Goal: Transaction & Acquisition: Purchase product/service

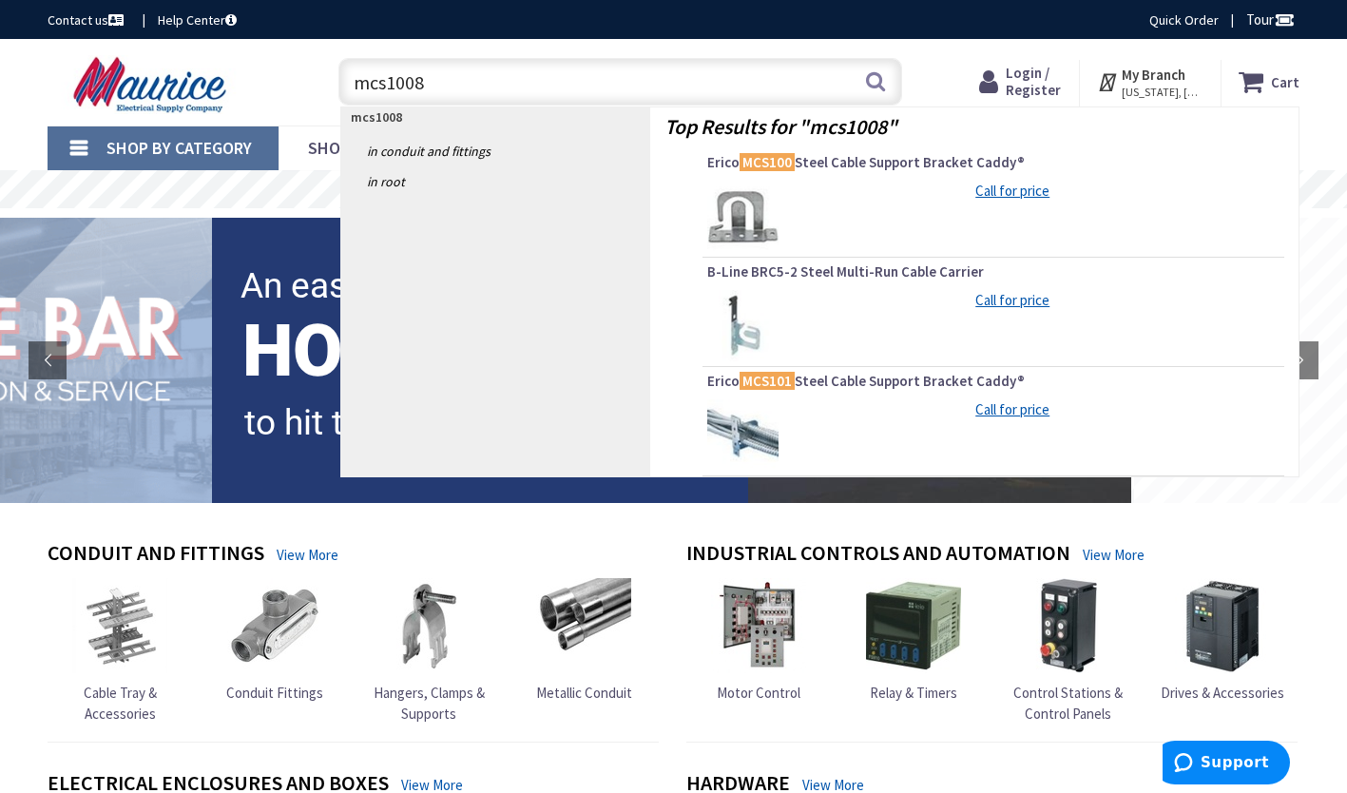
type input "mcs100"
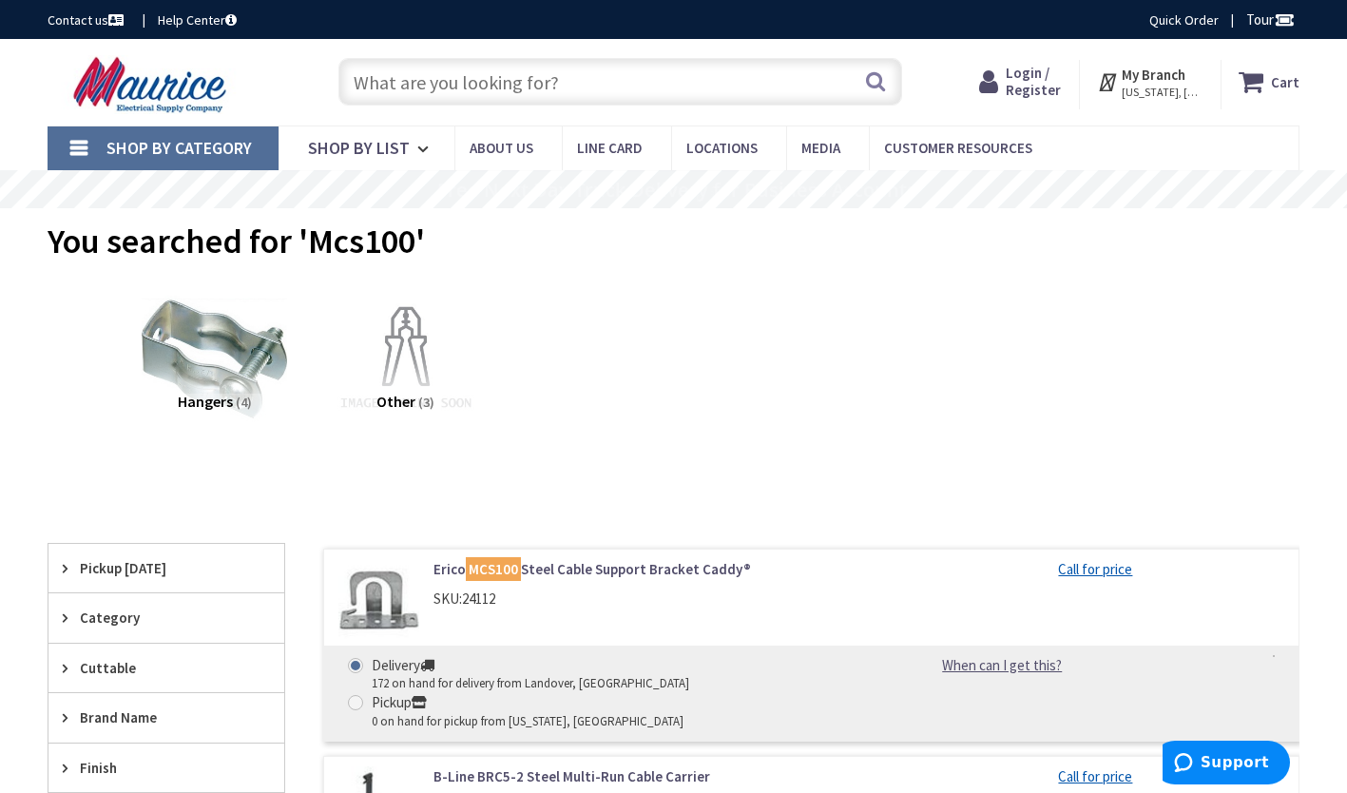
click at [1022, 85] on span "Login / Register" at bounding box center [1033, 81] width 55 height 35
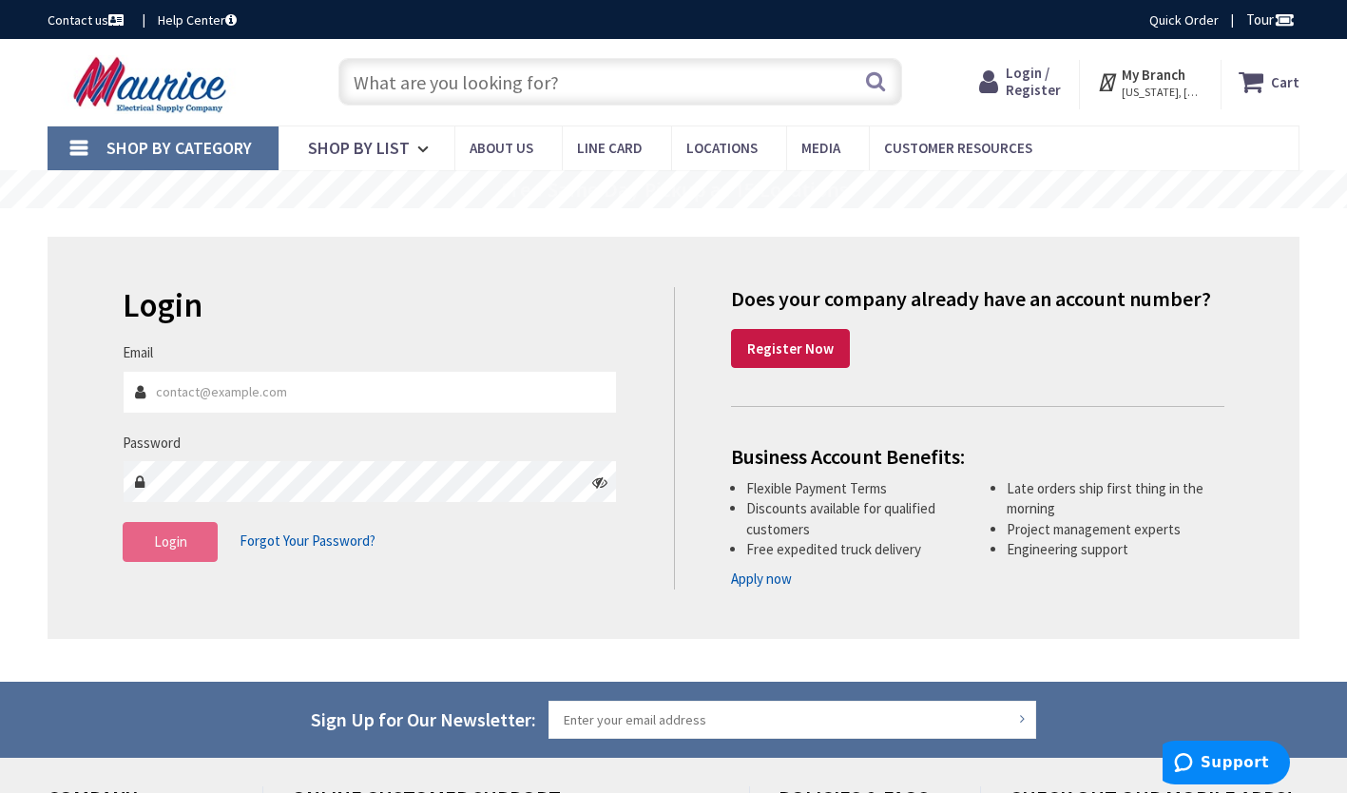
type input "Ben@crosselectricco.com"
click at [192, 550] on button "Login" at bounding box center [170, 542] width 95 height 40
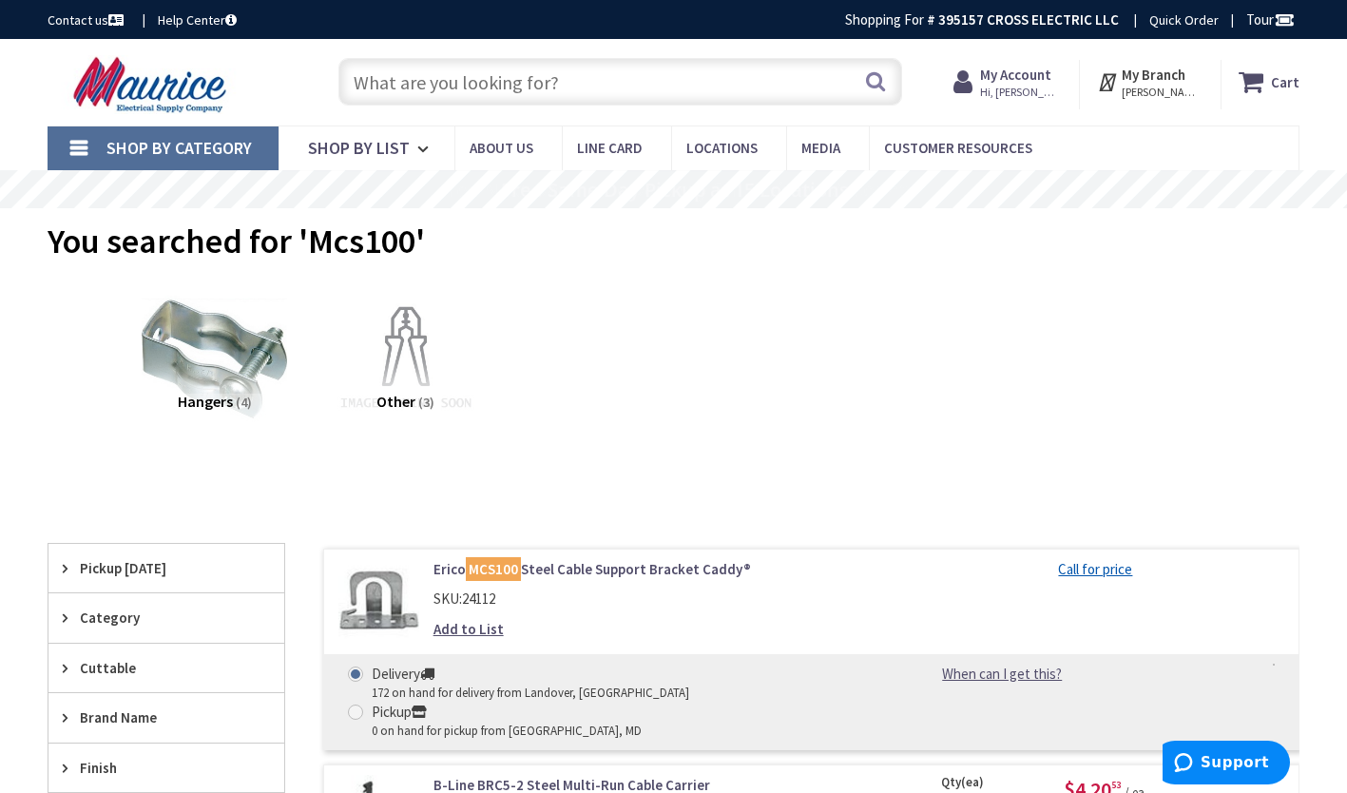
click at [571, 80] on input "text" at bounding box center [620, 82] width 564 height 48
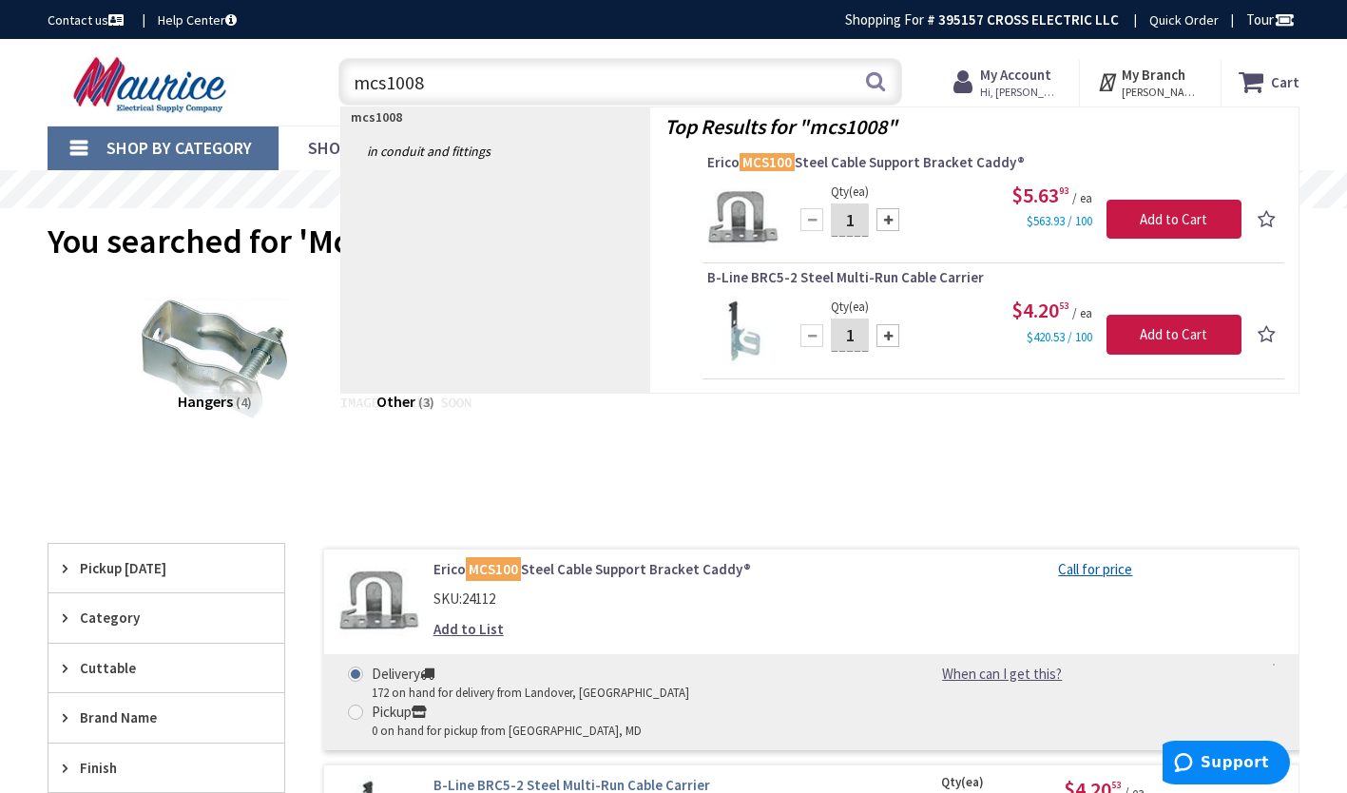
type input "mcs1008"
click at [600, 775] on link "B-Line BRC5-2 Steel Multi-Run Cable Carrier" at bounding box center [655, 785] width 445 height 20
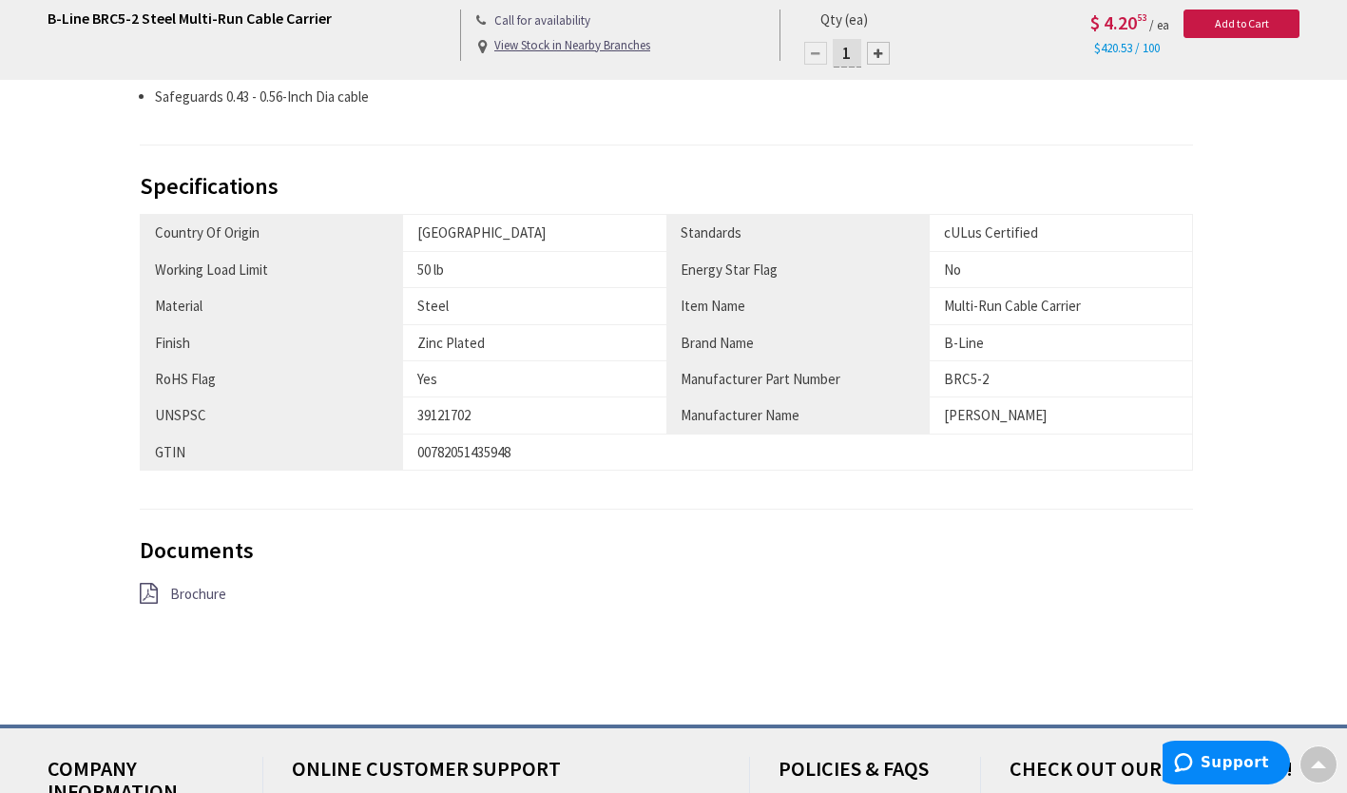
scroll to position [916, 0]
click at [216, 602] on span "Brochure" at bounding box center [198, 593] width 56 height 18
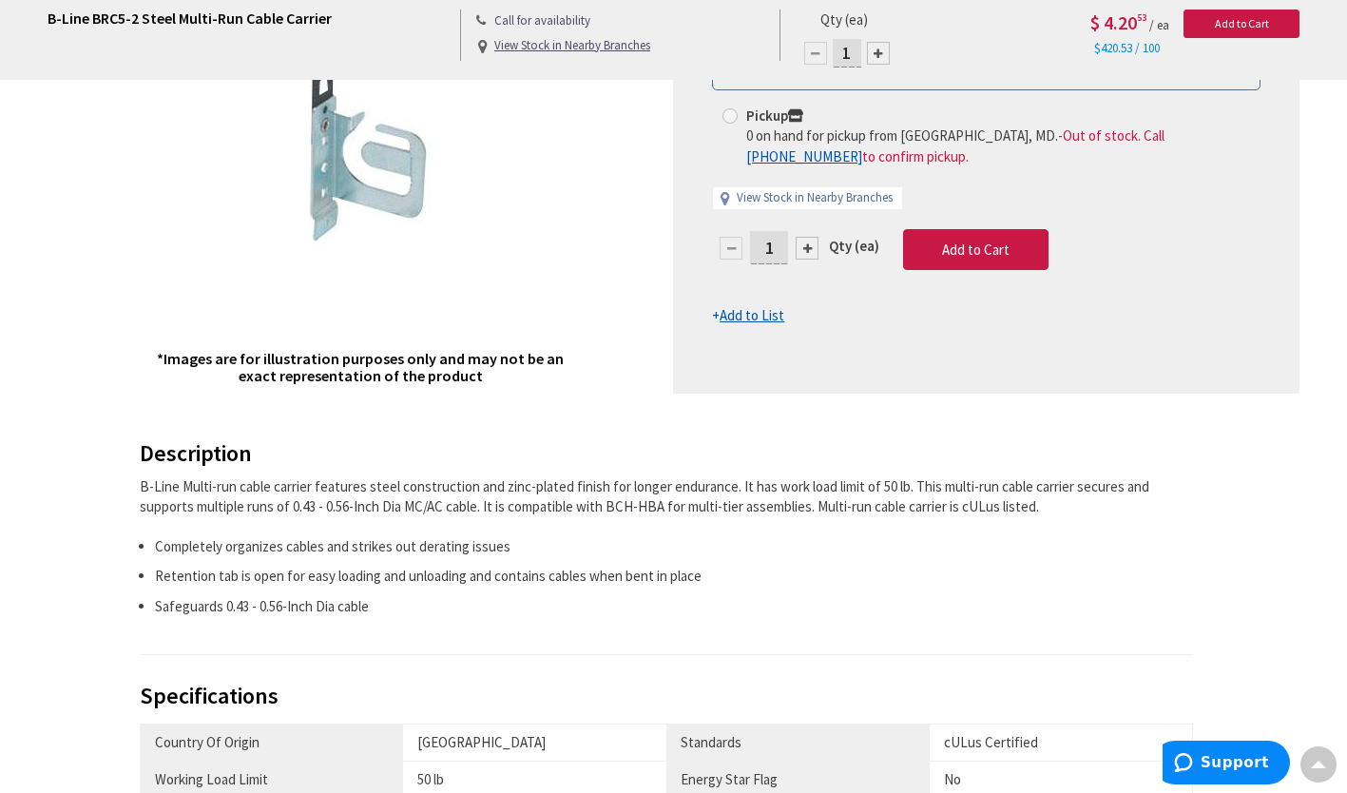
scroll to position [0, 0]
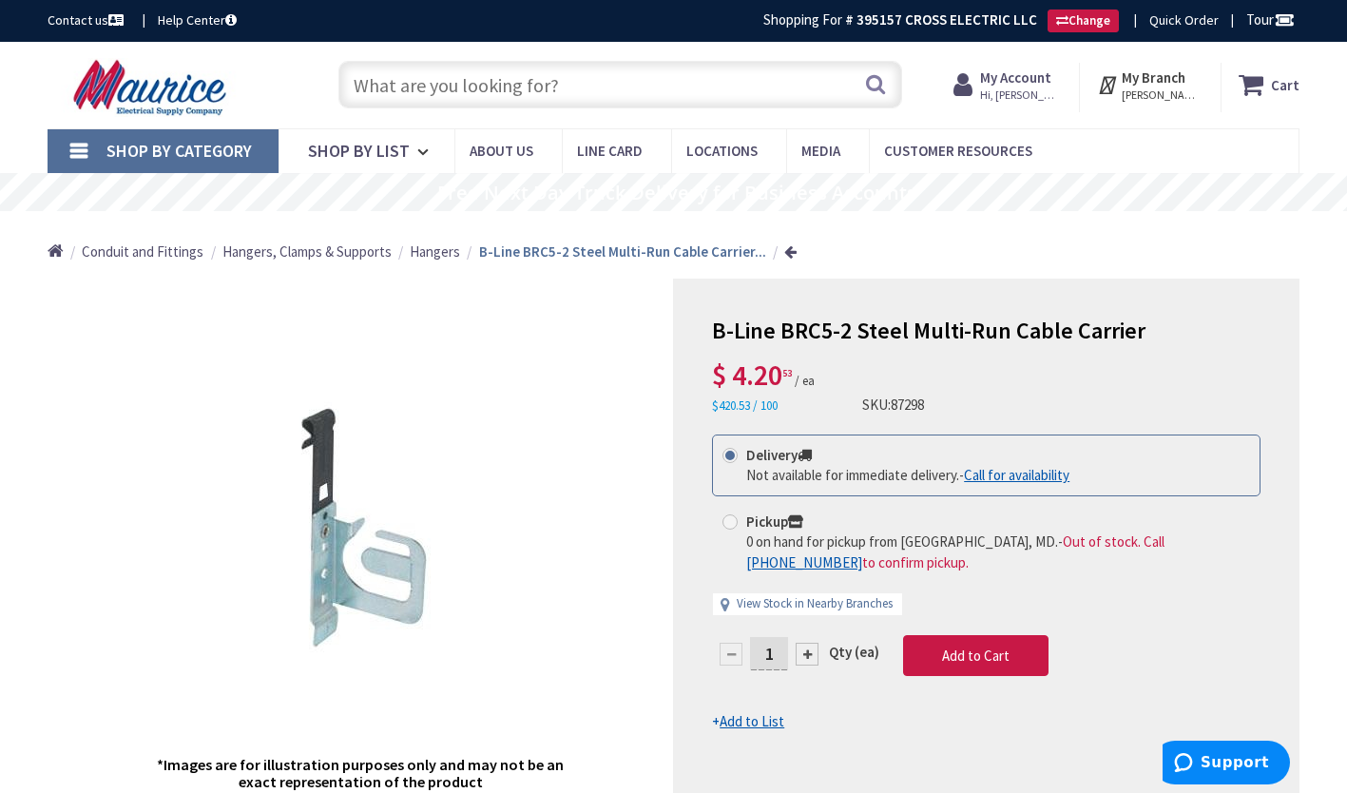
click at [535, 94] on input "text" at bounding box center [620, 85] width 564 height 48
type input "brc52-w2"
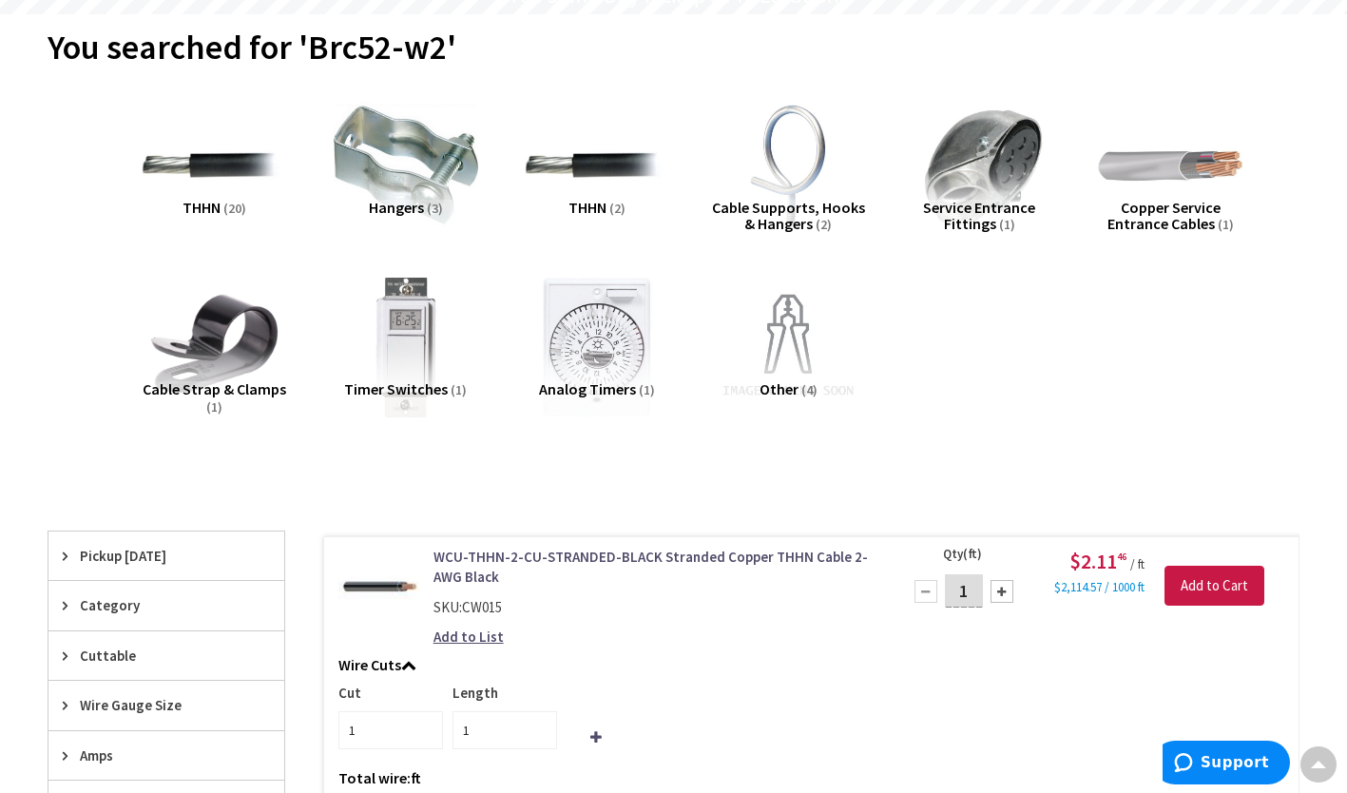
scroll to position [163, 0]
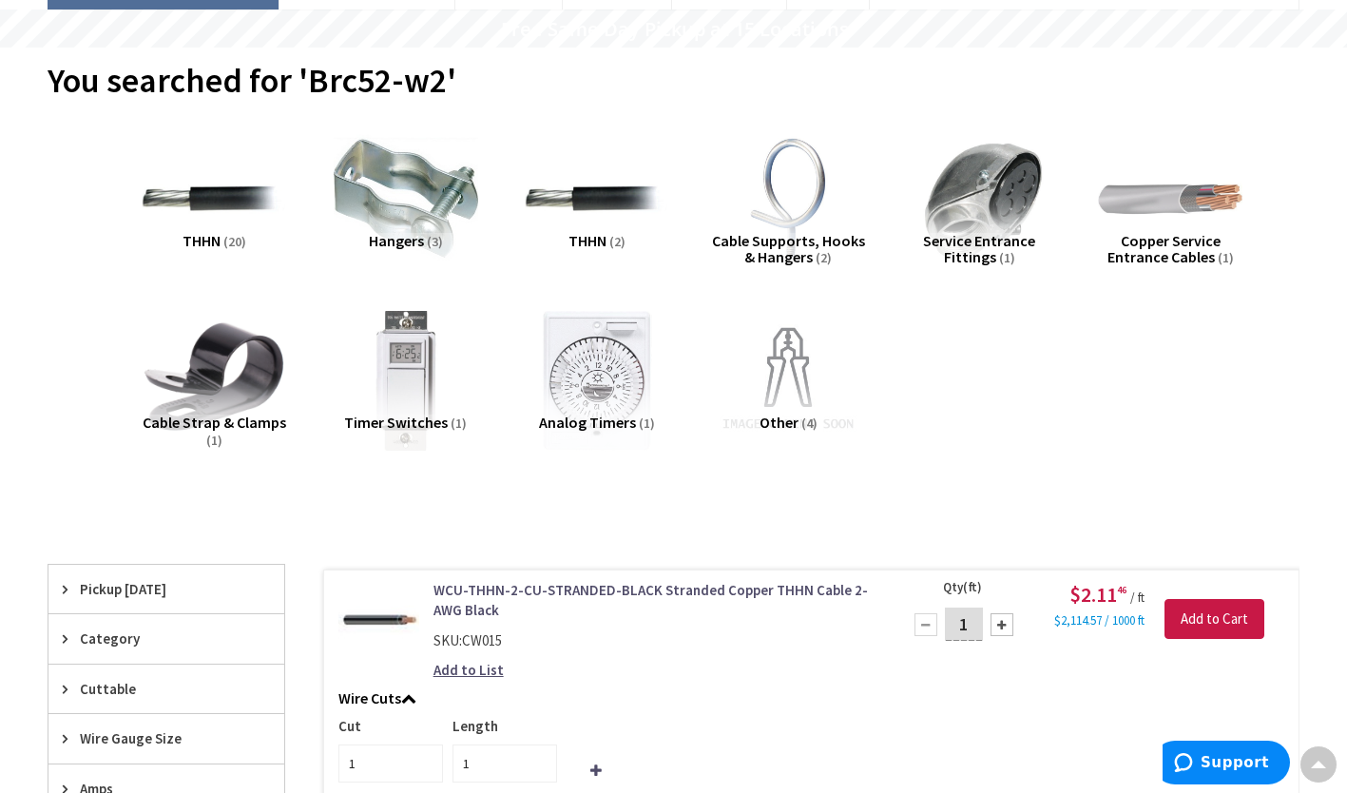
click at [167, 372] on img at bounding box center [214, 379] width 159 height 159
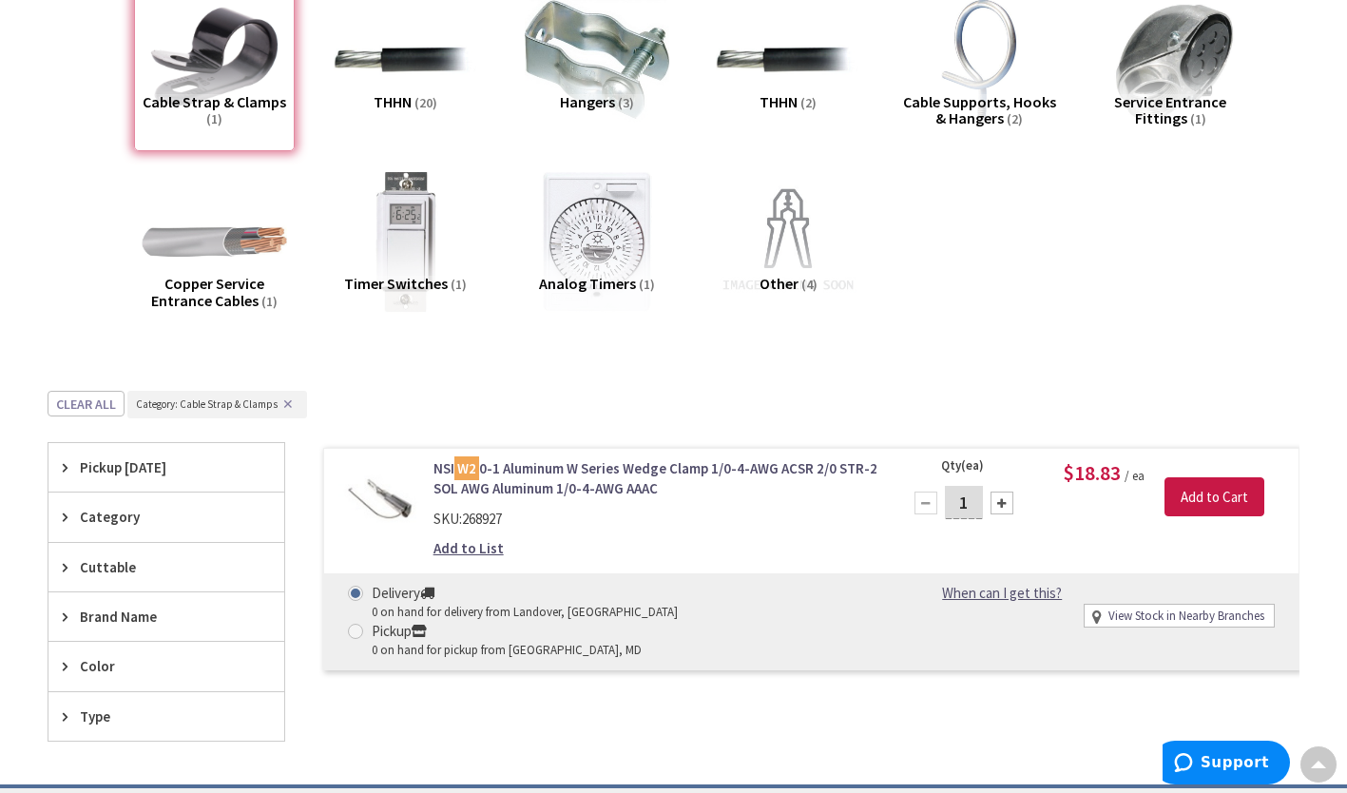
scroll to position [0, 0]
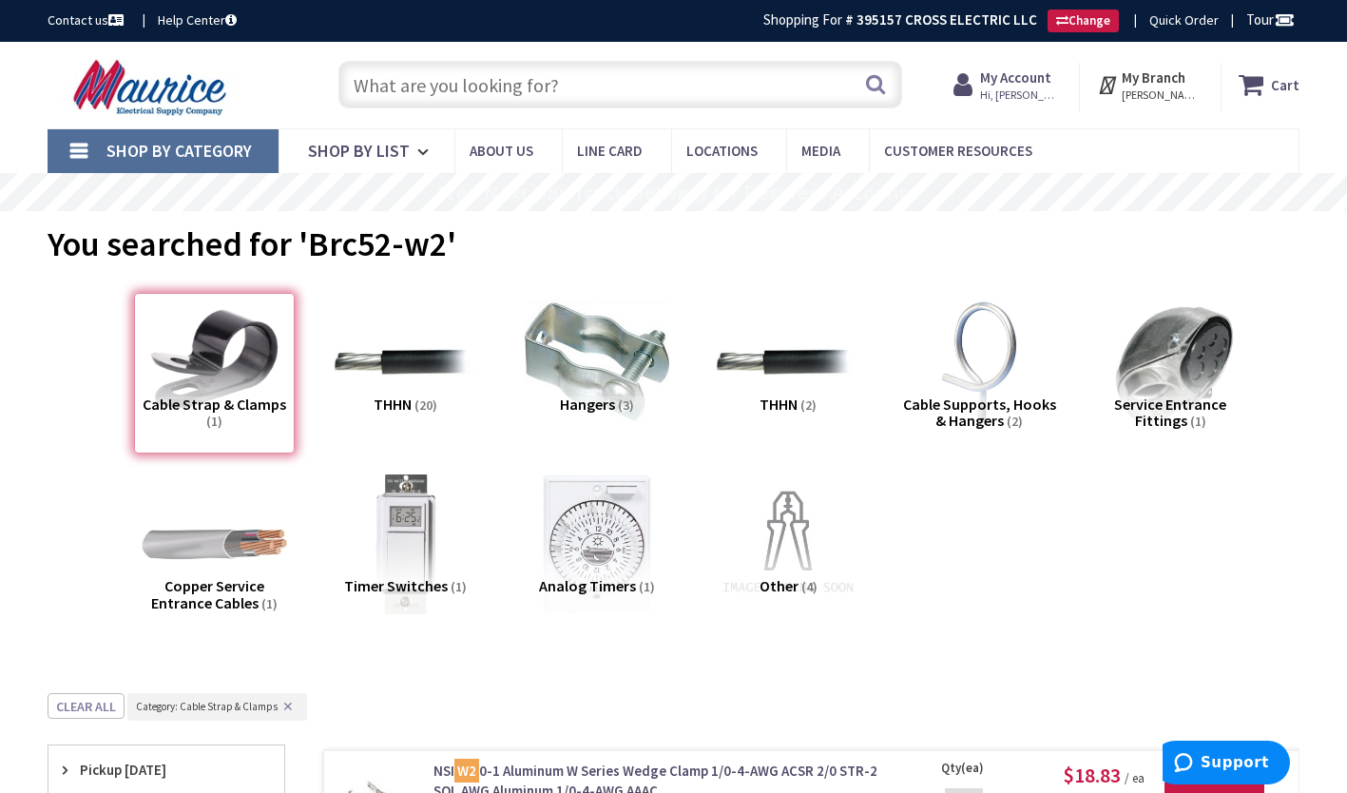
click at [86, 142] on link "Shop By Category" at bounding box center [163, 151] width 231 height 44
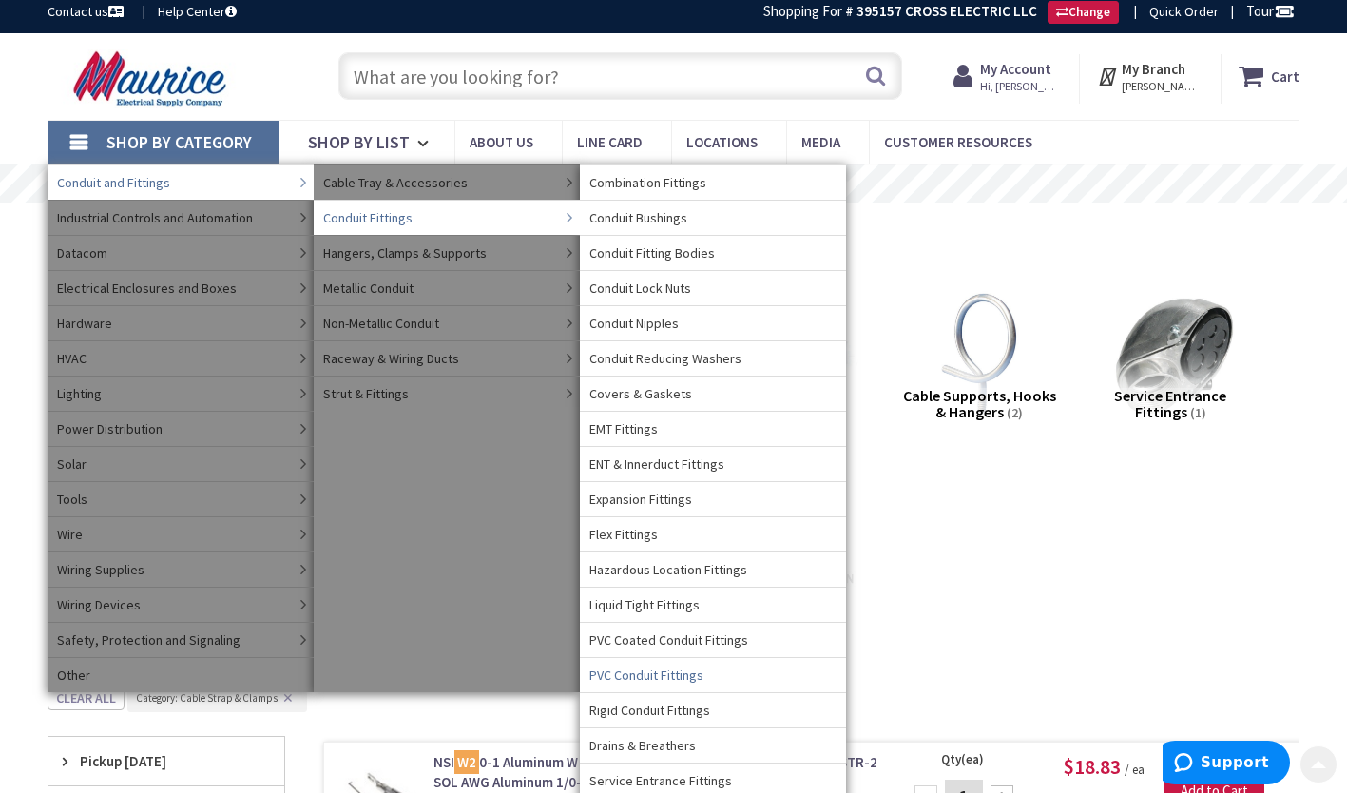
scroll to position [8, 0]
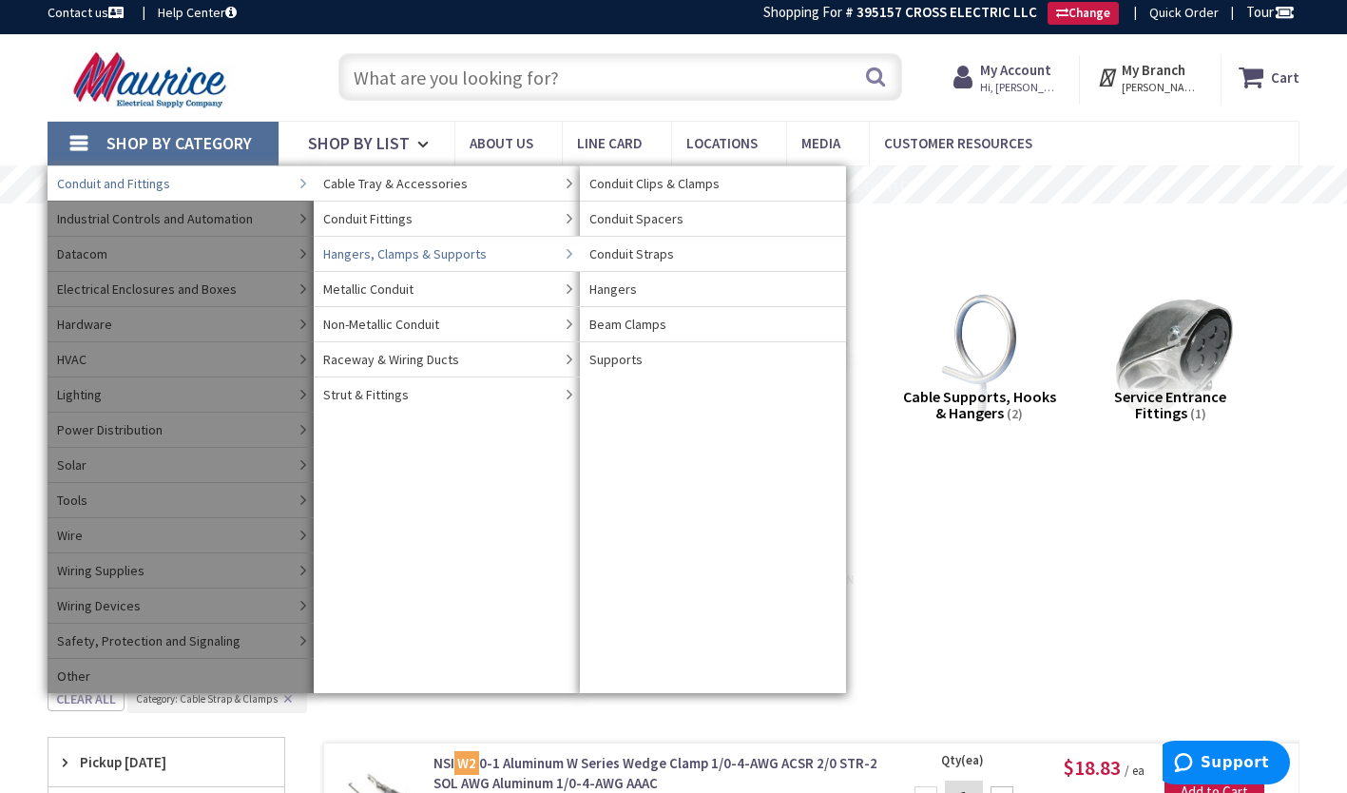
click at [421, 252] on span "Hangers, Clamps & Supports" at bounding box center [404, 253] width 163 height 19
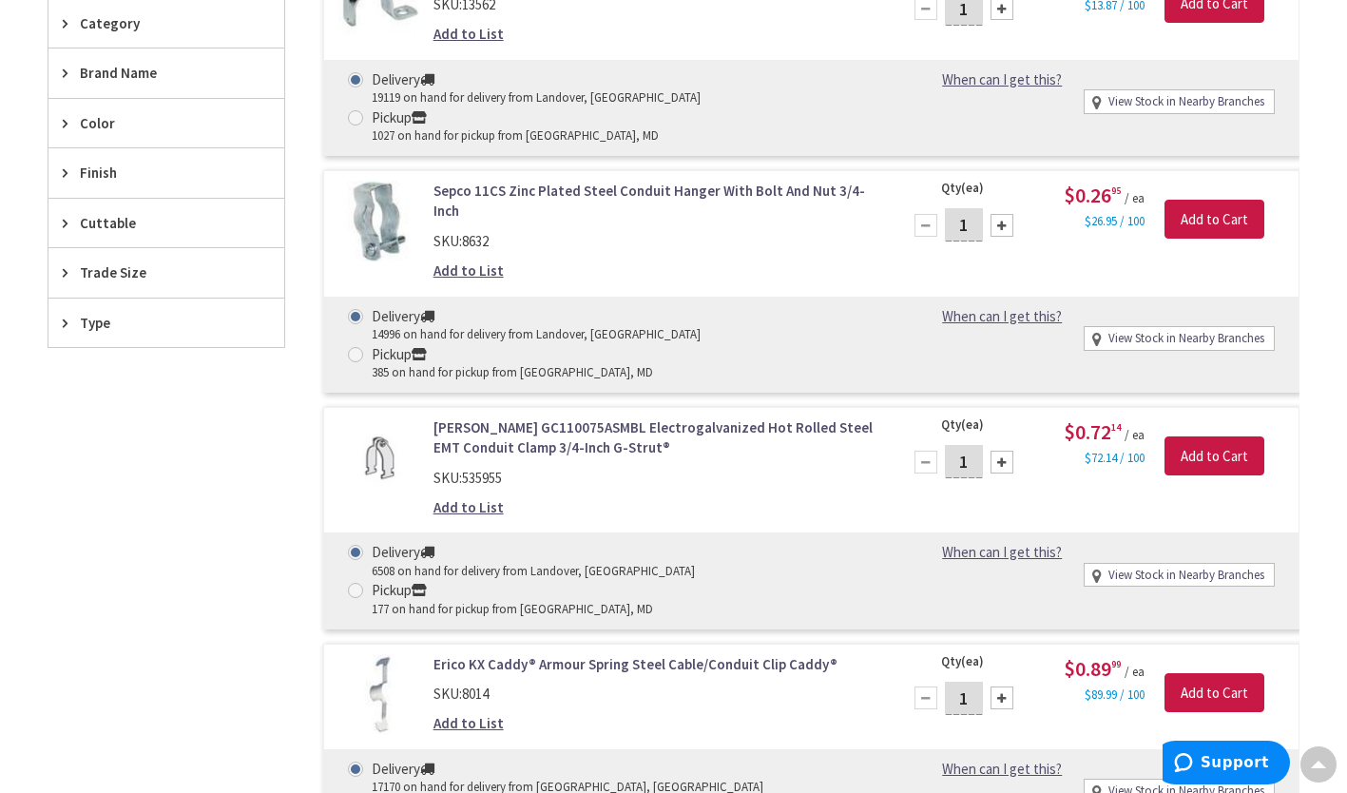
scroll to position [354, 0]
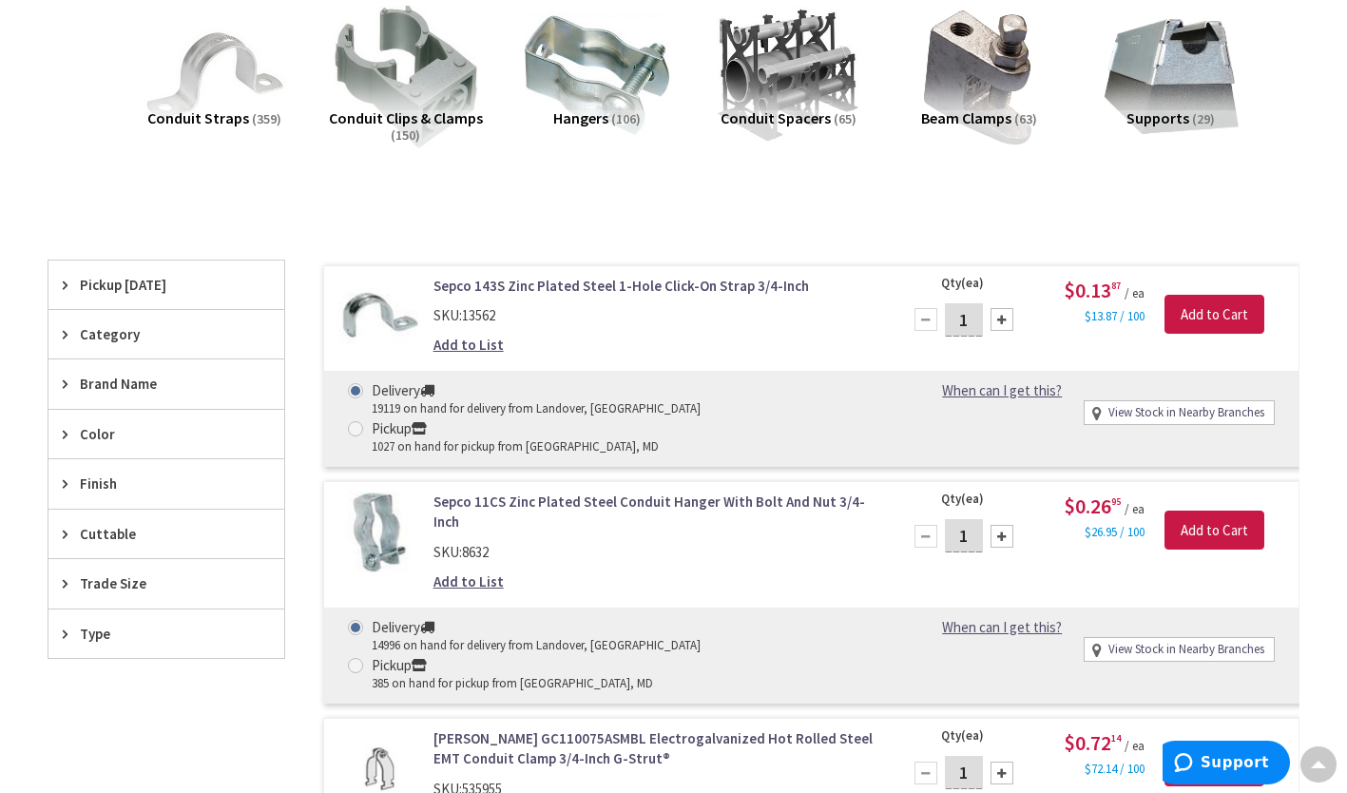
click at [67, 336] on icon at bounding box center [70, 334] width 14 height 14
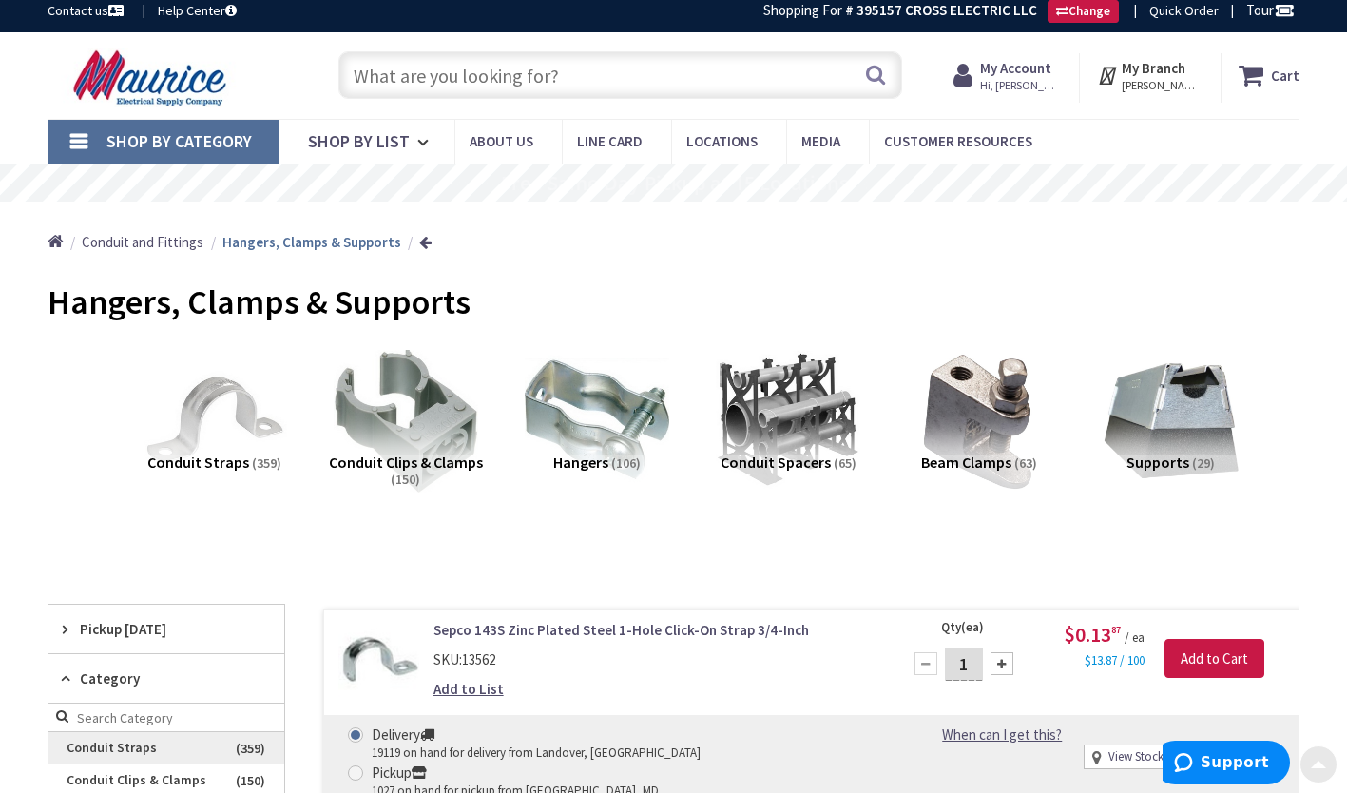
scroll to position [0, 0]
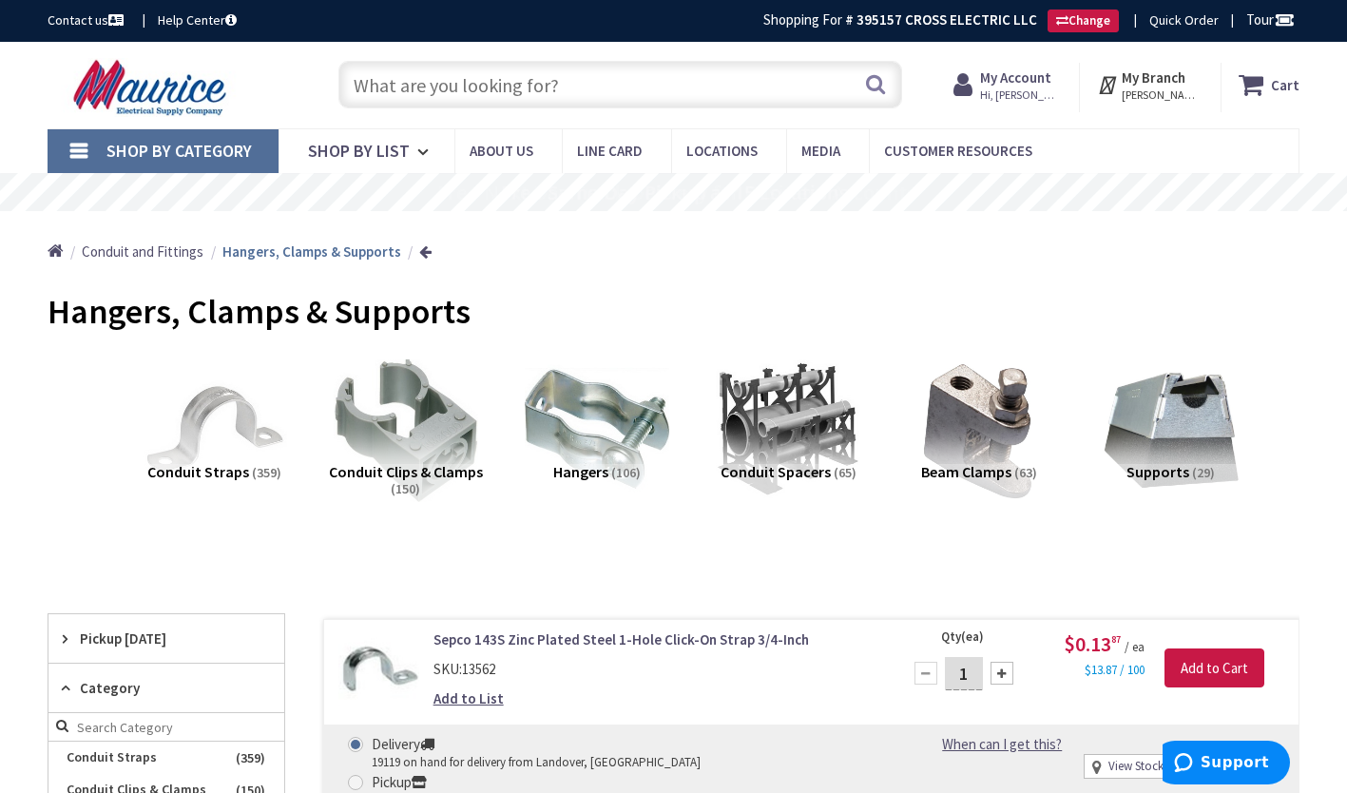
click at [79, 140] on link "Shop By Category" at bounding box center [163, 151] width 231 height 44
